Goal: Task Accomplishment & Management: Complete application form

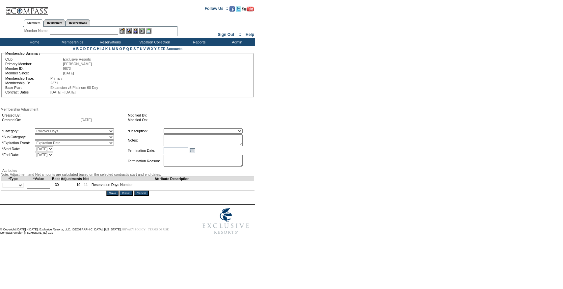
click at [55, 139] on select "Rollover Days" at bounding box center [74, 136] width 79 height 5
select select "782"
click at [48, 136] on select "Rollover Days" at bounding box center [74, 136] width 79 height 5
click at [195, 128] on div "Created By: Created On: [DATE] Modified By: Modified On: *Category: A La Carte …" at bounding box center [128, 139] width 254 height 57
click at [190, 131] on select "Membership/Transfer Fee Adjustment Membership Fee Adjustment Add-On Fee Adjustm…" at bounding box center [203, 130] width 79 height 5
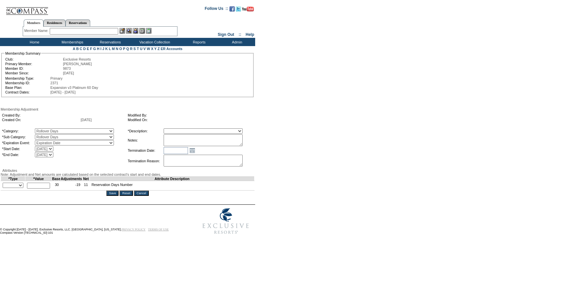
select select "275"
click at [176, 129] on select "Membership/Transfer Fee Adjustment Membership Fee Adjustment Add-On Fee Adjustm…" at bounding box center [203, 130] width 79 height 5
click at [184, 142] on textarea at bounding box center [203, 140] width 79 height 12
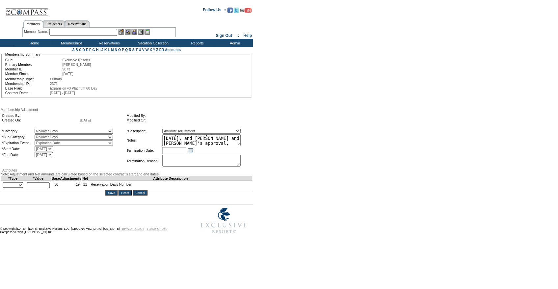
scroll to position [10, 0]
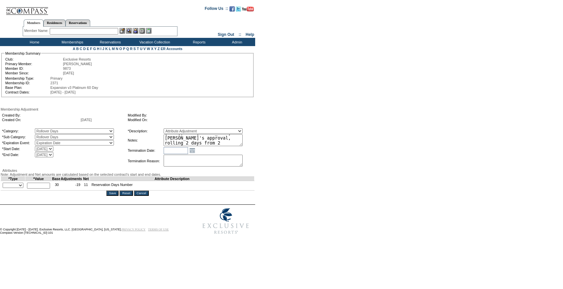
click at [179, 143] on textarea "Per [PERSON_NAME] case [DATE], and [PERSON_NAME] and [PERSON_NAME]'s approval, …" at bounding box center [203, 140] width 79 height 12
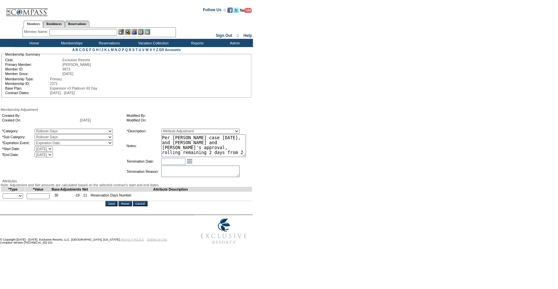
scroll to position [0, 0]
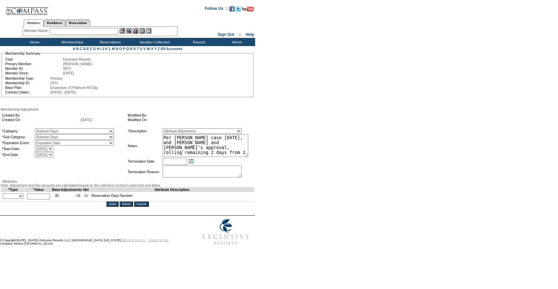
drag, startPoint x: 253, startPoint y: 145, endPoint x: 263, endPoint y: 161, distance: 18.2
click at [263, 161] on form "Follow Us ::" at bounding box center [278, 125] width 556 height 247
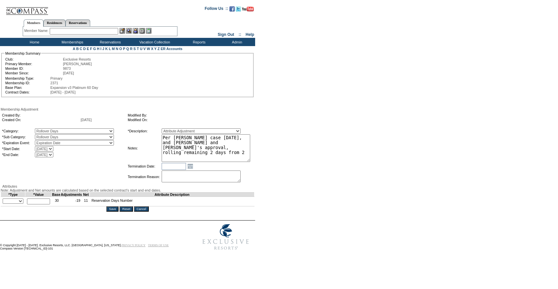
click at [244, 154] on textarea "Per [PERSON_NAME] case [DATE], and [PERSON_NAME] and [PERSON_NAME]'s approval, …" at bounding box center [206, 148] width 89 height 28
type textarea "Per [PERSON_NAME] case [DATE], and [PERSON_NAME] and [PERSON_NAME]'s approval, …"
click at [22, 204] on select "+ - Override" at bounding box center [13, 200] width 21 height 5
select select "2"
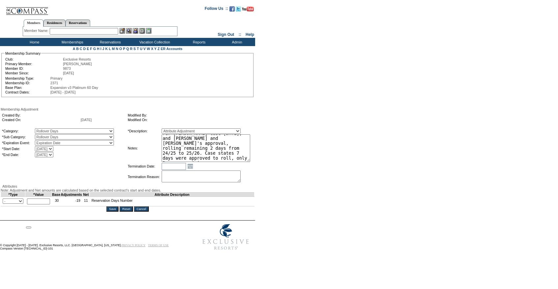
click at [4, 204] on select "+ - Override" at bounding box center [13, 200] width 21 height 5
click at [42, 204] on input "text" at bounding box center [38, 201] width 23 height 6
type input "2"
click at [265, 203] on form "Follow Us ::" at bounding box center [278, 128] width 556 height 252
click at [251, 163] on table "*Description: Membership/Transfer Fee Adjustment Membership Fee Adjustment Add-…" at bounding box center [190, 156] width 127 height 56
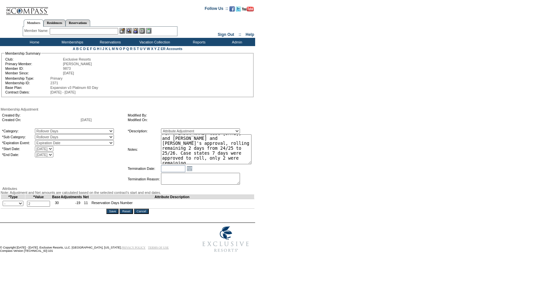
scroll to position [0, 0]
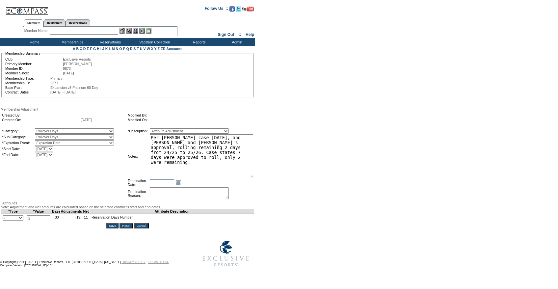
drag, startPoint x: 253, startPoint y: 162, endPoint x: 272, endPoint y: 181, distance: 27.2
click at [272, 181] on form "Follow Us ::" at bounding box center [278, 136] width 556 height 269
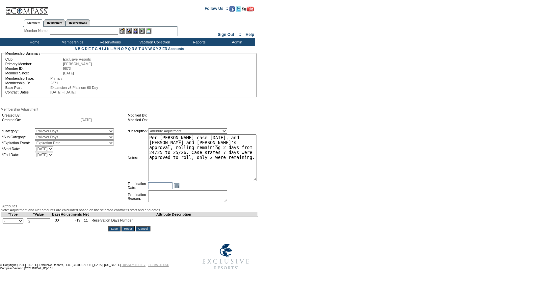
click at [244, 170] on textarea "Per [PERSON_NAME] case [DATE], and [PERSON_NAME] and [PERSON_NAME]'s approval, …" at bounding box center [202, 157] width 108 height 47
click at [299, 154] on form "Follow Us ::" at bounding box center [278, 138] width 556 height 272
click at [210, 159] on textarea "Per [PERSON_NAME] case [DATE], and [PERSON_NAME] and [PERSON_NAME]'s approval, …" at bounding box center [202, 157] width 108 height 47
type textarea "Per [PERSON_NAME] case [DATE], and [PERSON_NAME] and [PERSON_NAME]'s approval, …"
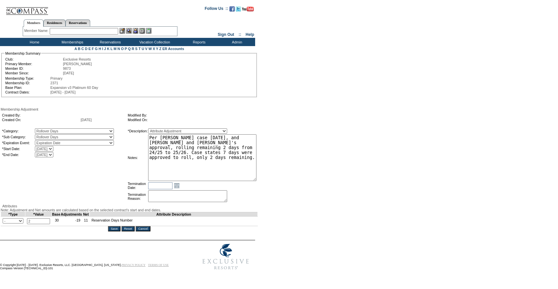
click at [301, 151] on form "Follow Us ::" at bounding box center [278, 138] width 556 height 272
click at [115, 231] on input "Save" at bounding box center [114, 228] width 12 height 5
